Goal: Task Accomplishment & Management: Manage account settings

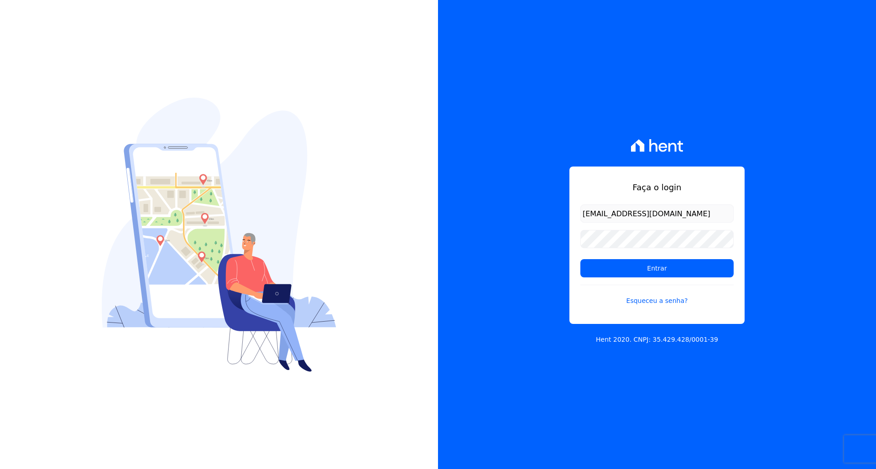
type input "fabio@apiceincorporadora.com.br"
click at [645, 274] on input "Entrar" at bounding box center [656, 268] width 153 height 18
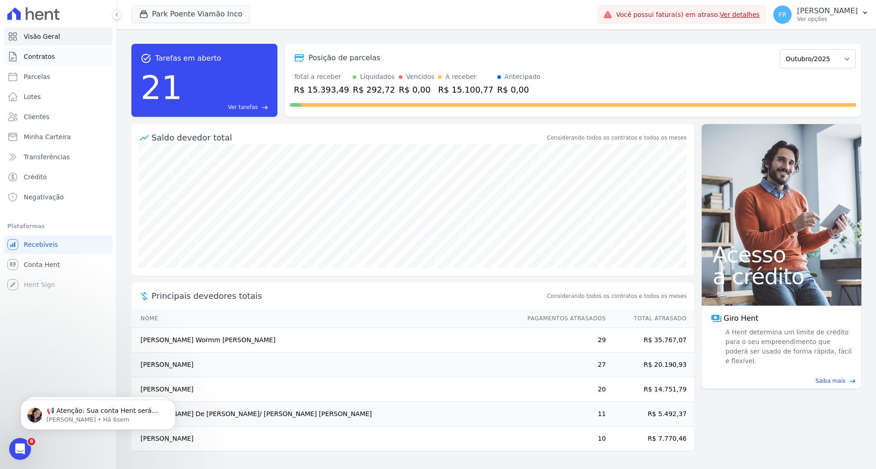
click at [42, 55] on span "Contratos" at bounding box center [39, 56] width 31 height 9
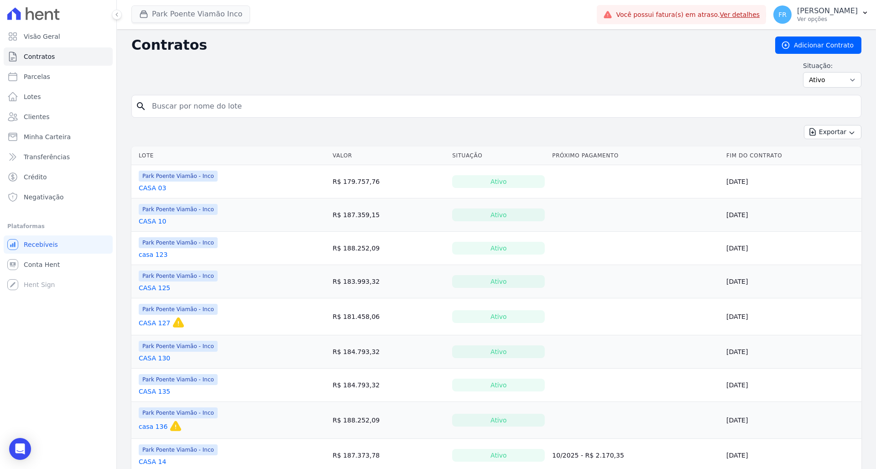
click at [185, 18] on button "Park Poente Viamão Inco" at bounding box center [190, 13] width 119 height 17
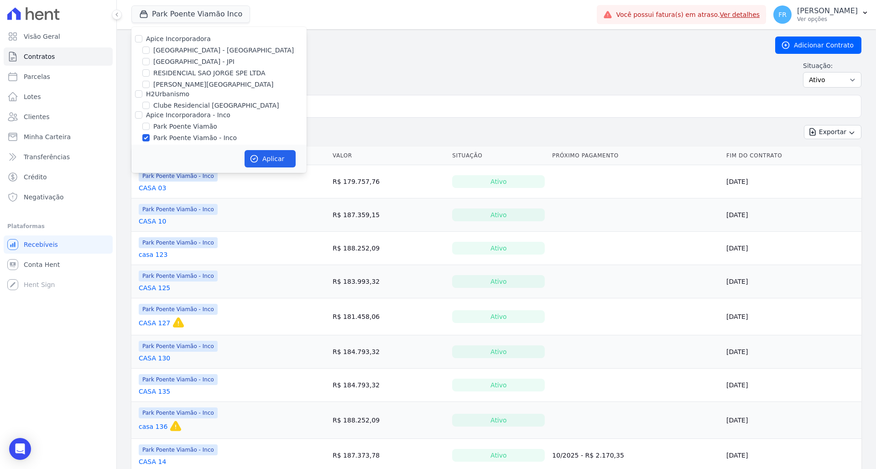
click at [144, 142] on div "Park Poente Viamão - Inco" at bounding box center [218, 138] width 175 height 10
click at [375, 75] on div "Situação: Ativo Todos Pausado Distratado Rascunho Expirado Encerrado" at bounding box center [496, 74] width 730 height 26
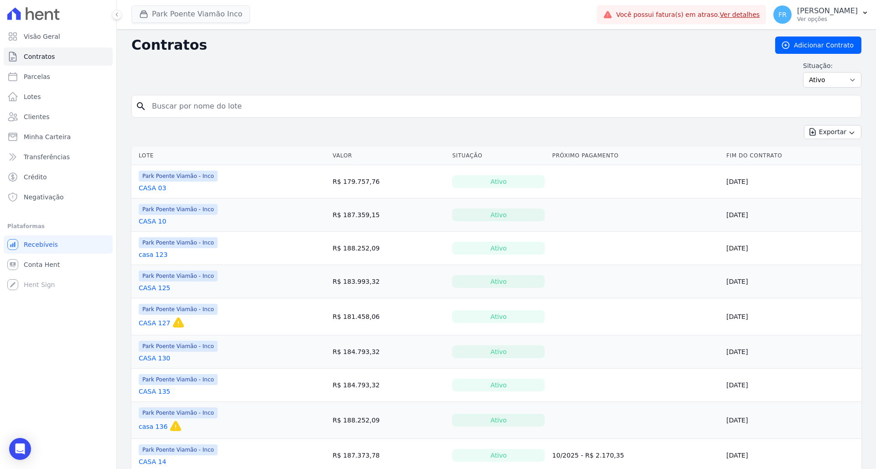
click at [176, 17] on button "Park Poente Viamão Inco" at bounding box center [190, 13] width 119 height 17
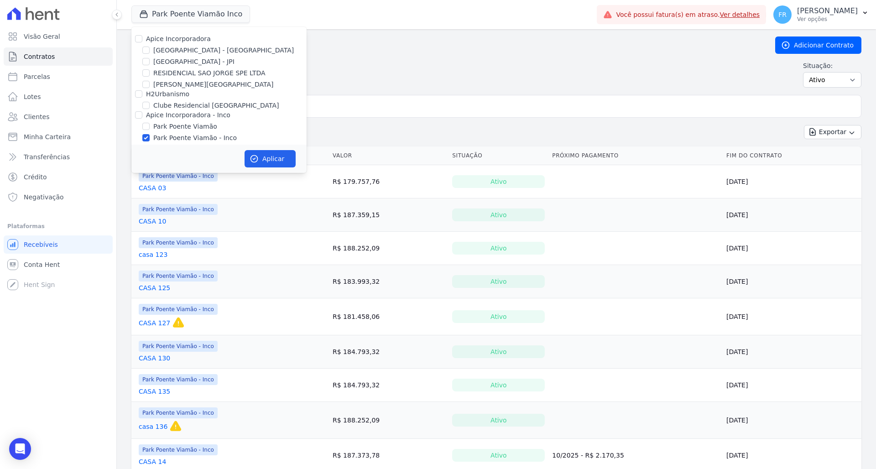
click at [146, 139] on input "Park Poente Viamão - Inco" at bounding box center [145, 137] width 7 height 7
checkbox input "false"
click at [147, 105] on input "Clube Residencial [GEOGRAPHIC_DATA]" at bounding box center [145, 105] width 7 height 7
checkbox input "true"
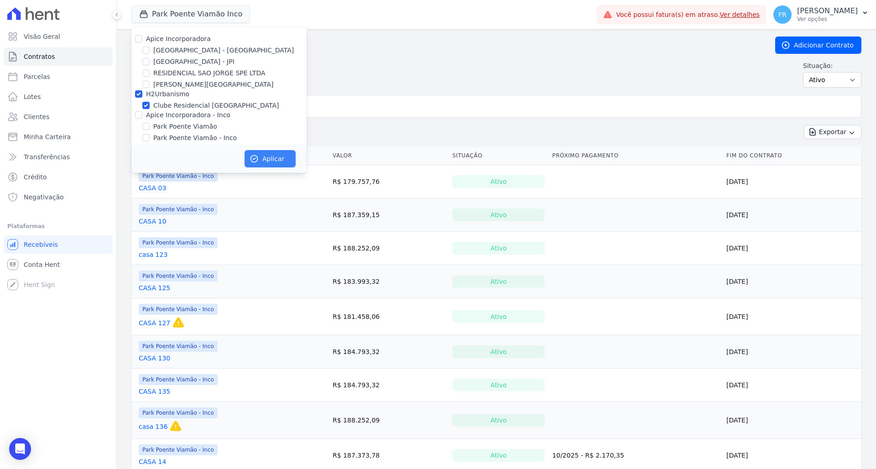
click at [266, 156] on button "Aplicar" at bounding box center [269, 158] width 51 height 17
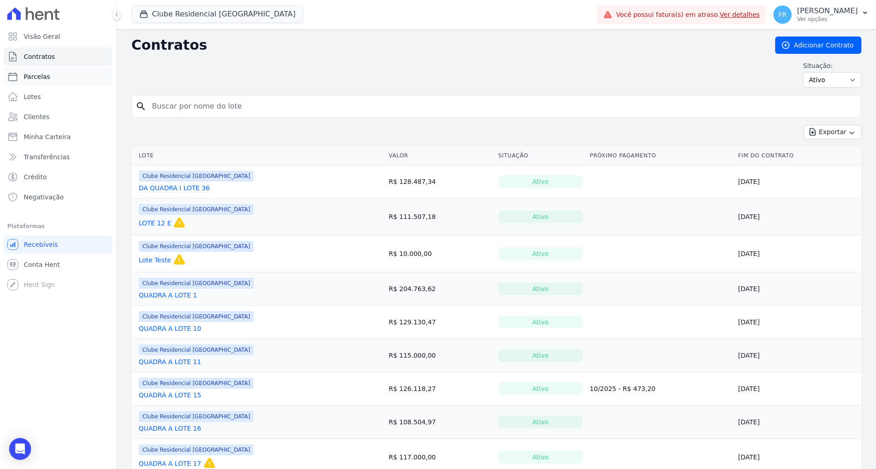
click at [40, 80] on span "Parcelas" at bounding box center [37, 76] width 26 height 9
select select
